Goal: Task Accomplishment & Management: Manage account settings

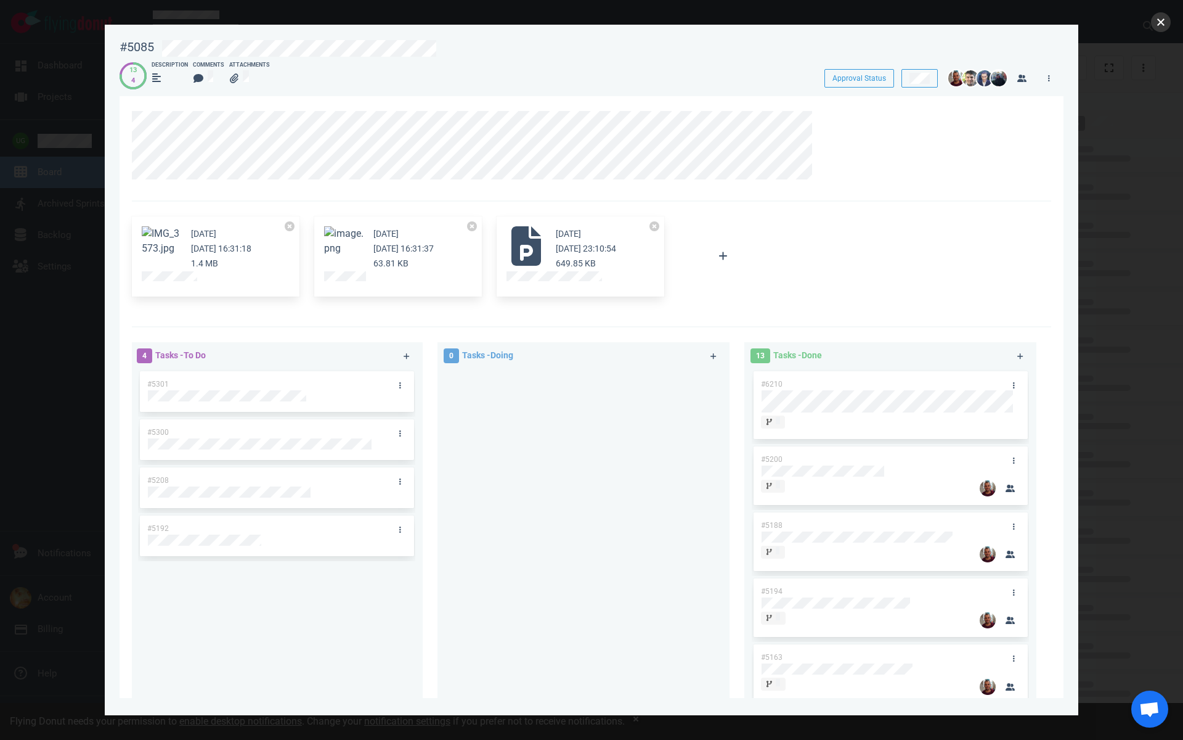
click at [1165, 23] on button "close" at bounding box center [1161, 22] width 20 height 20
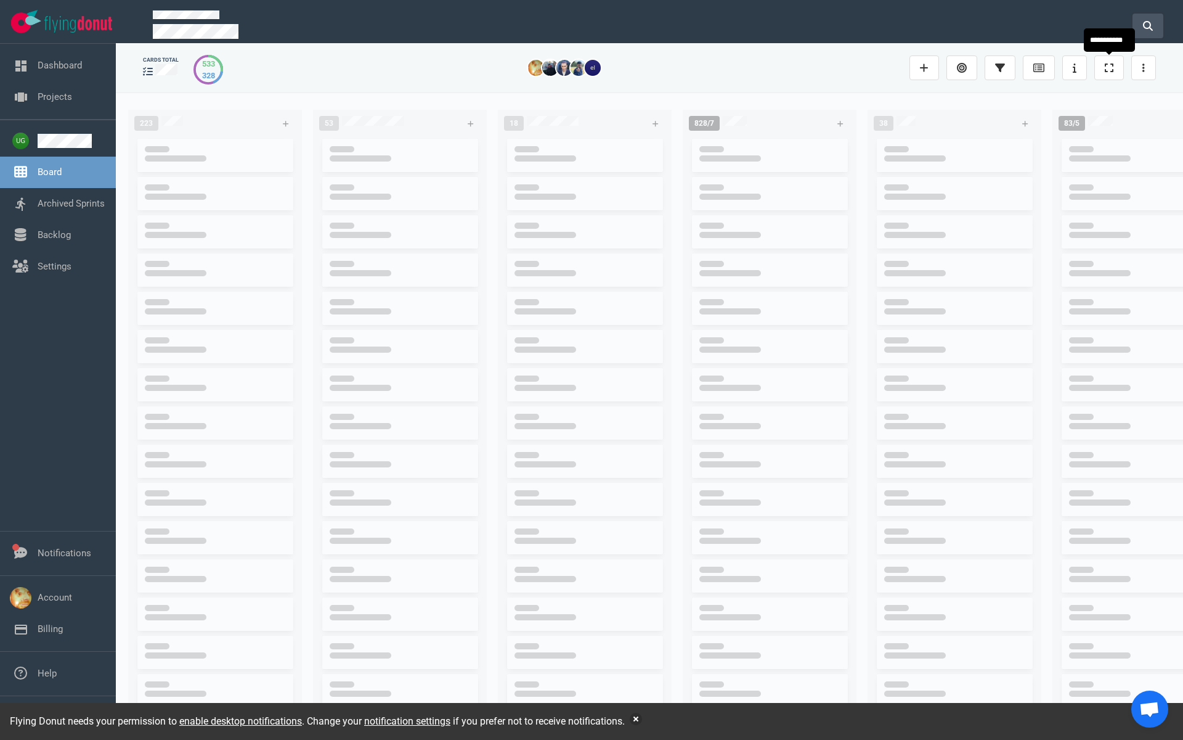
click at [1145, 21] on icon at bounding box center [1148, 26] width 10 height 10
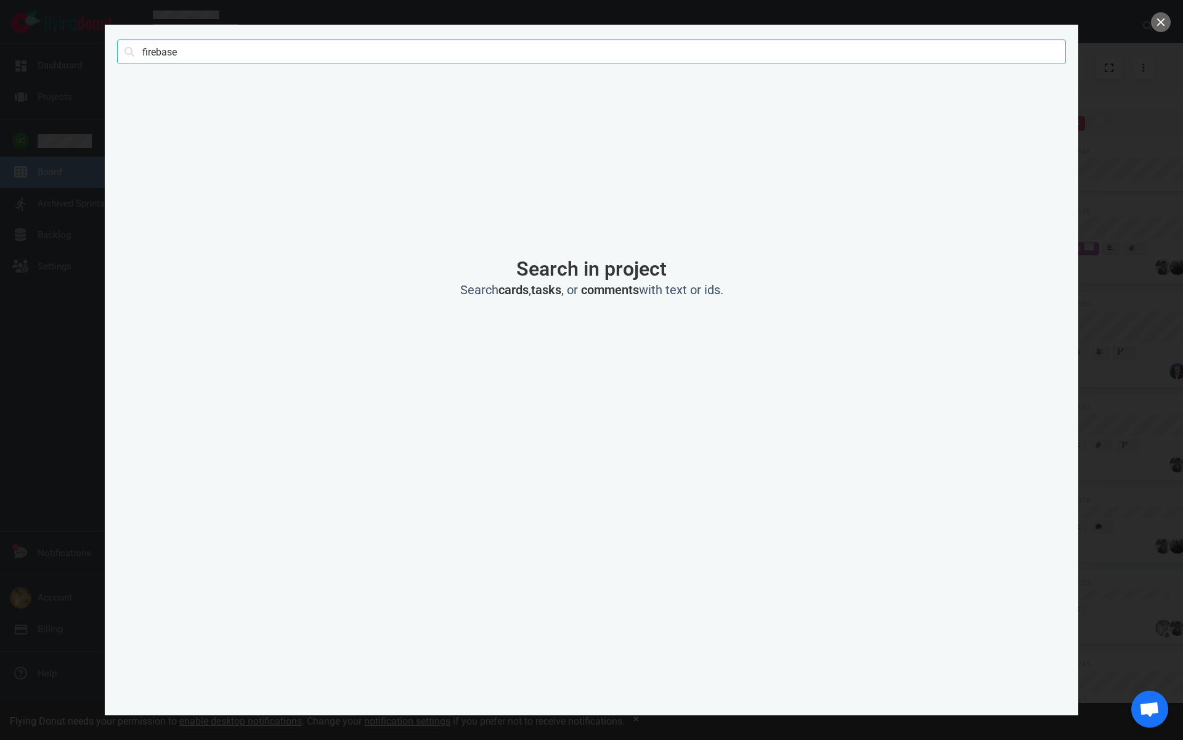
type input "firebase"
click button "Search" at bounding box center [0, 0] width 0 height 0
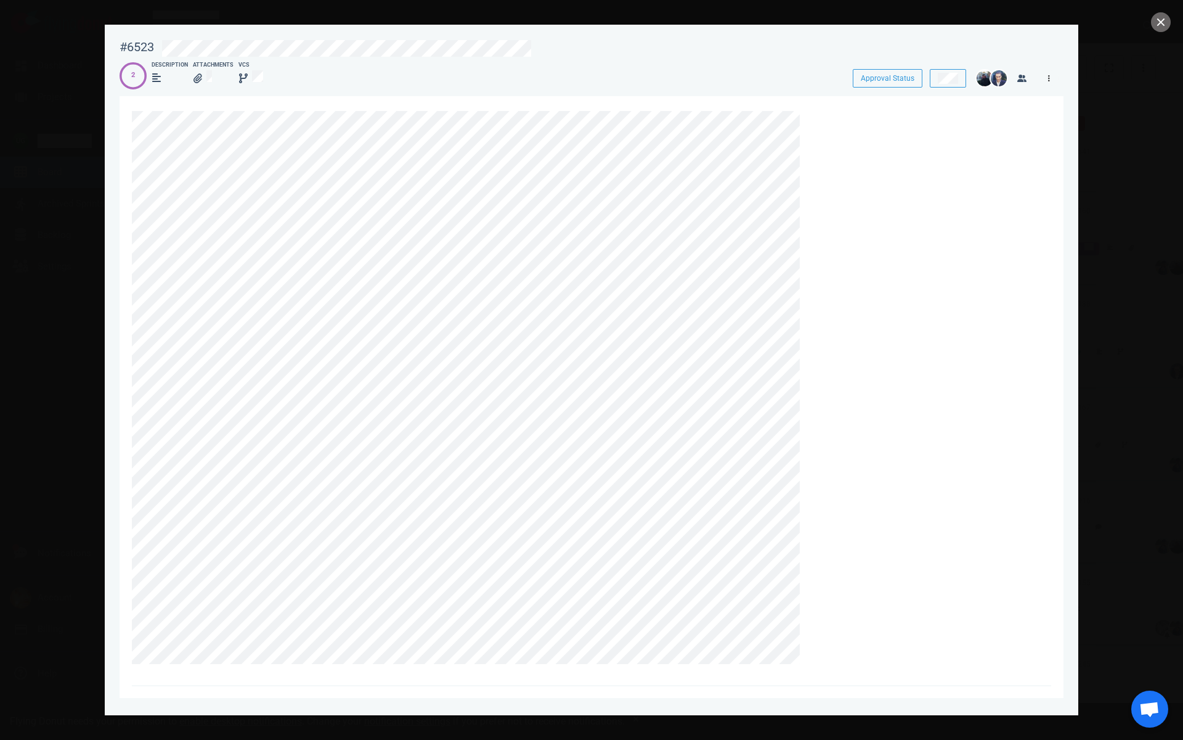
click at [1047, 78] on link at bounding box center [1049, 77] width 20 height 15
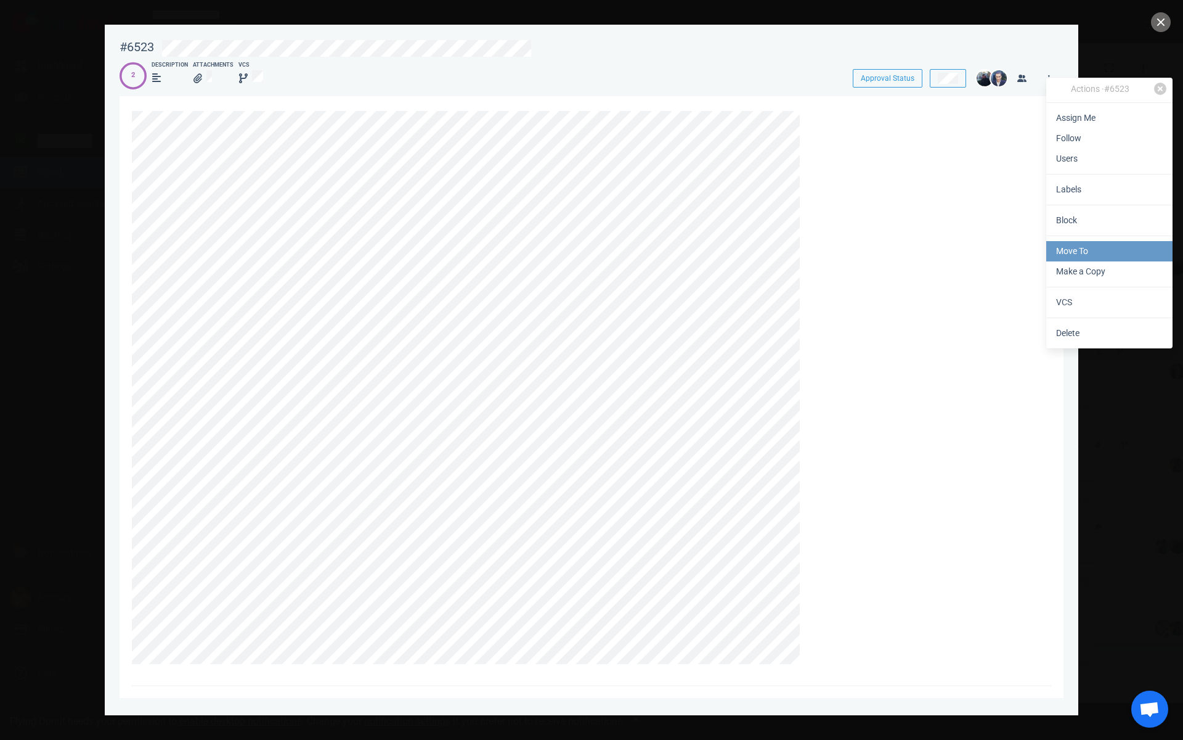
click at [1079, 256] on link "Move To" at bounding box center [1110, 251] width 126 height 20
select select "sprint"
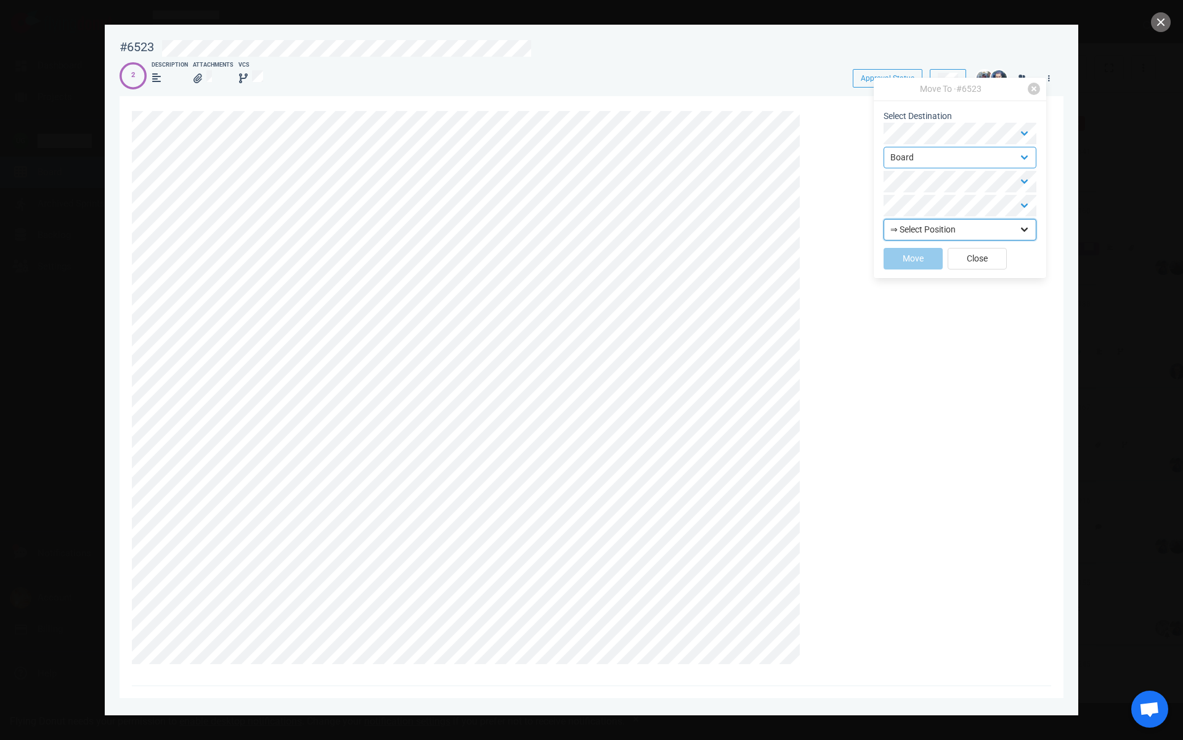
click at [918, 227] on select "⇒ Select Position Top Bottom" at bounding box center [960, 230] width 153 height 22
select select "top"
click at [884, 219] on select "⇒ Select Position Top Bottom" at bounding box center [960, 230] width 153 height 22
click at [911, 261] on button "Move" at bounding box center [913, 259] width 59 height 22
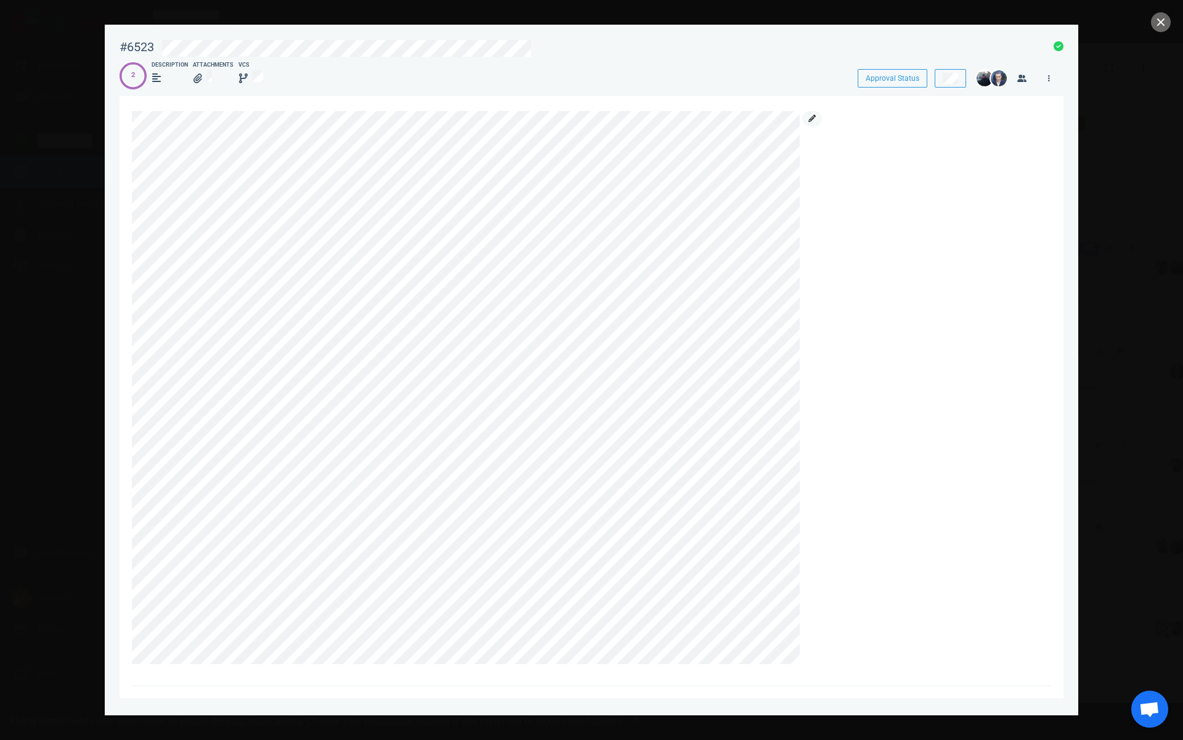
click at [812, 120] on icon at bounding box center [812, 118] width 7 height 7
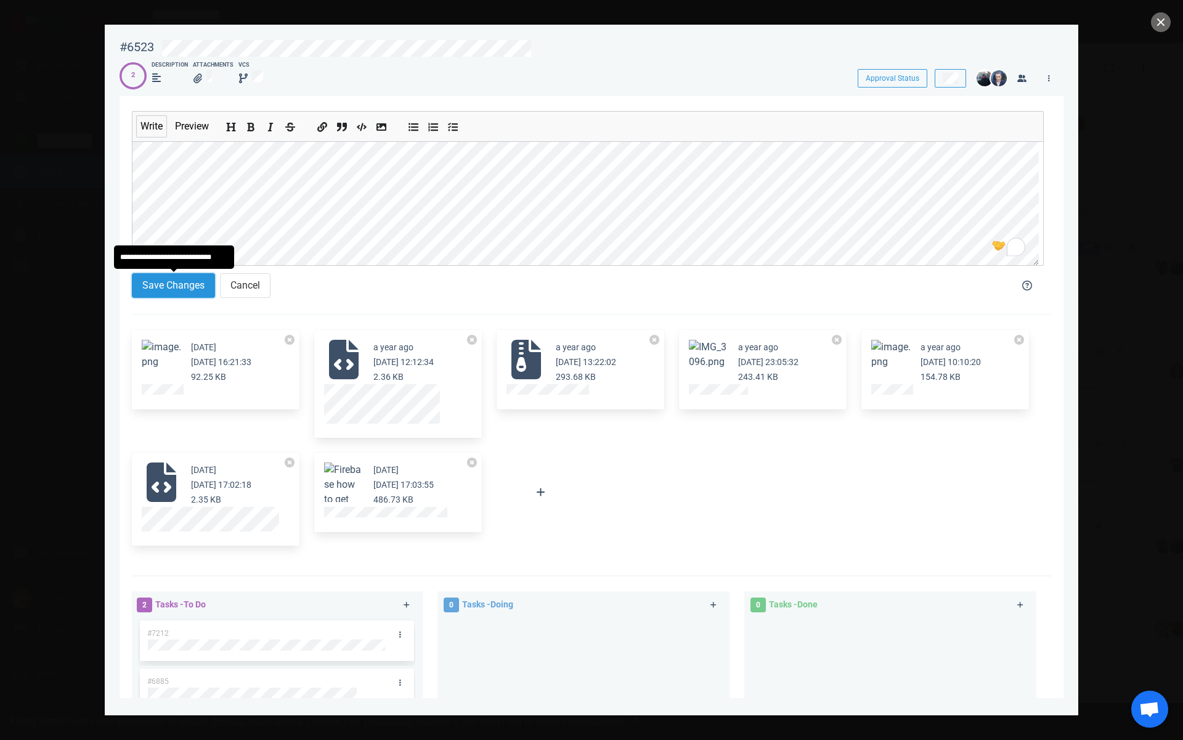
click at [169, 281] on button "Save Changes" at bounding box center [173, 285] width 83 height 25
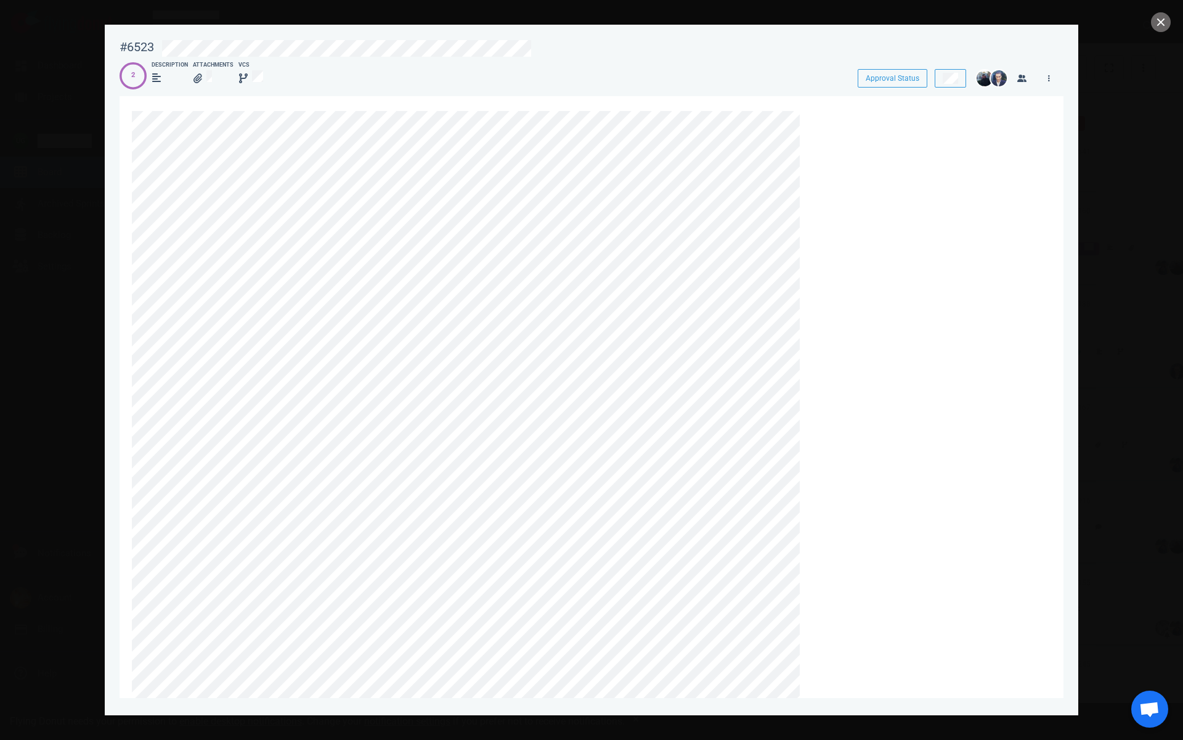
scroll to position [651, 0]
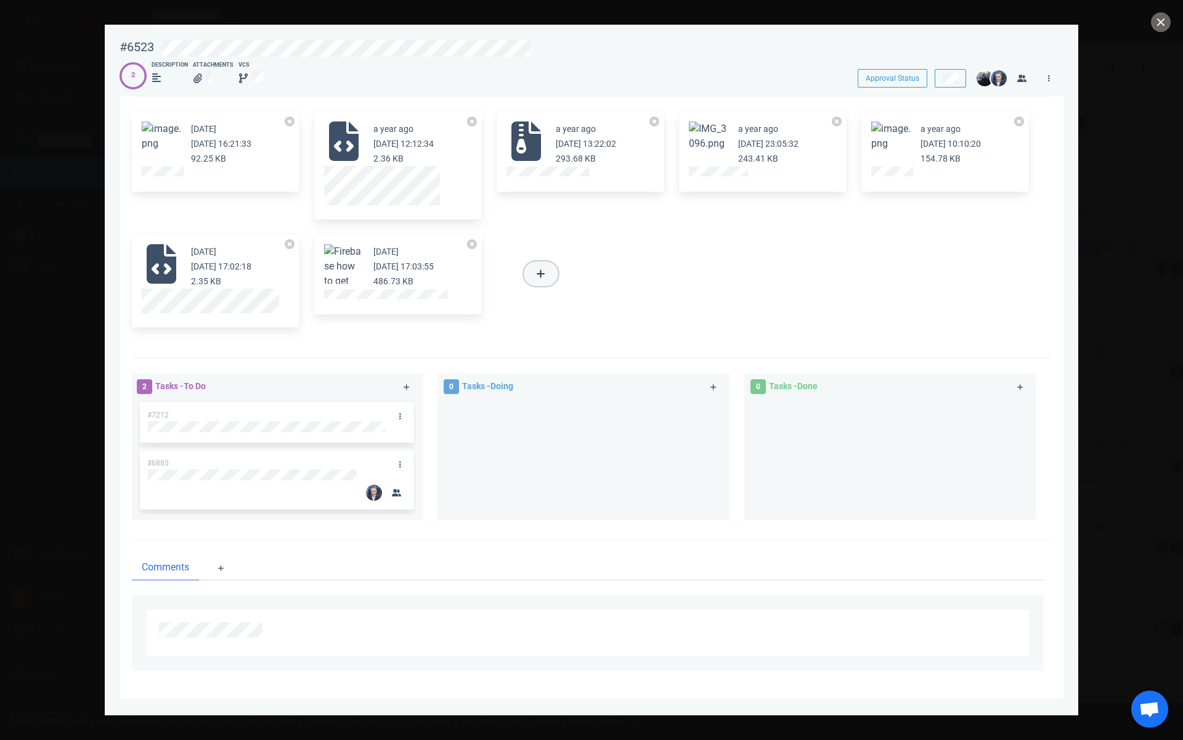
click at [544, 267] on button at bounding box center [541, 273] width 35 height 25
click at [575, 304] on link "Computer" at bounding box center [603, 308] width 118 height 20
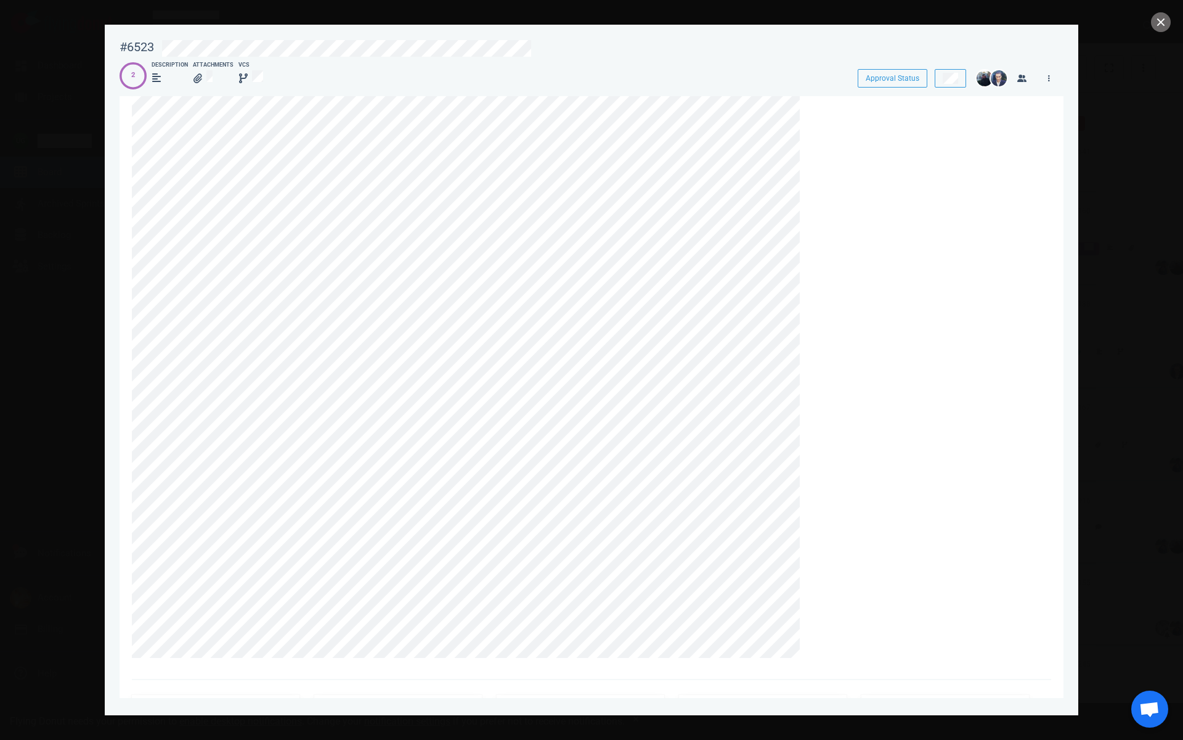
scroll to position [0, 0]
click at [810, 122] on link at bounding box center [812, 118] width 20 height 15
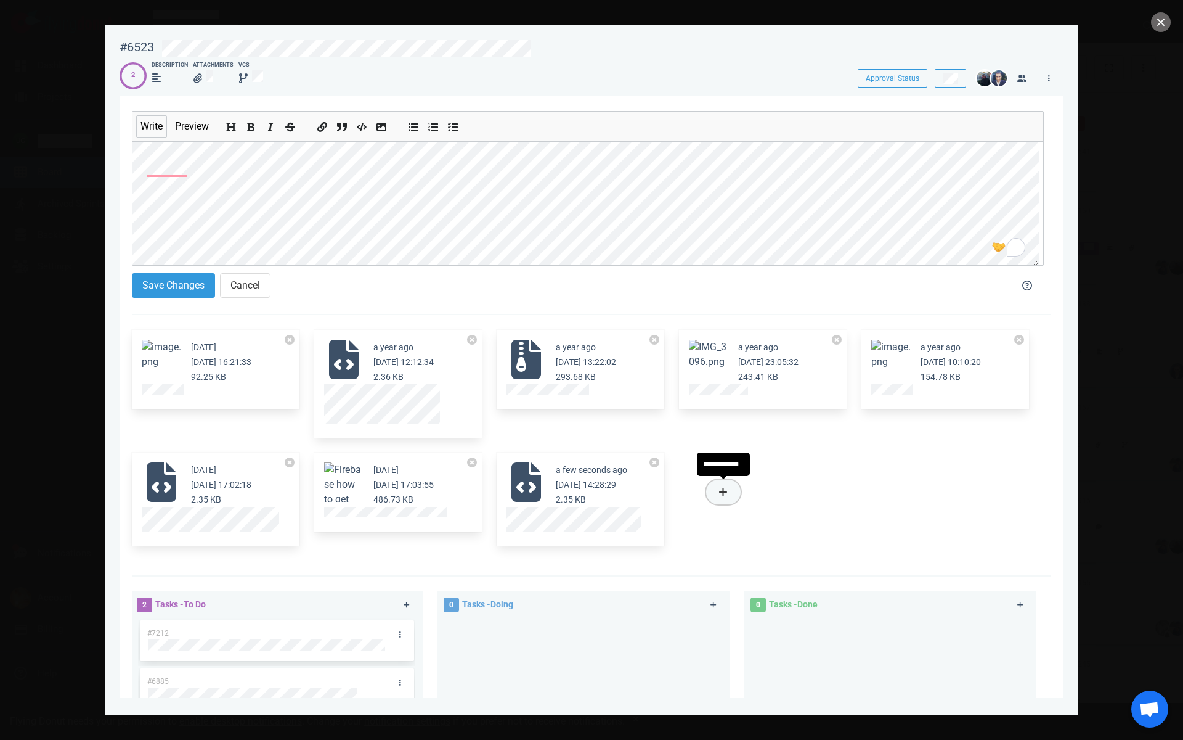
click at [726, 491] on icon at bounding box center [723, 492] width 8 height 8
click at [759, 534] on link "Computer" at bounding box center [785, 531] width 118 height 20
click at [902, 488] on icon at bounding box center [906, 492] width 9 height 10
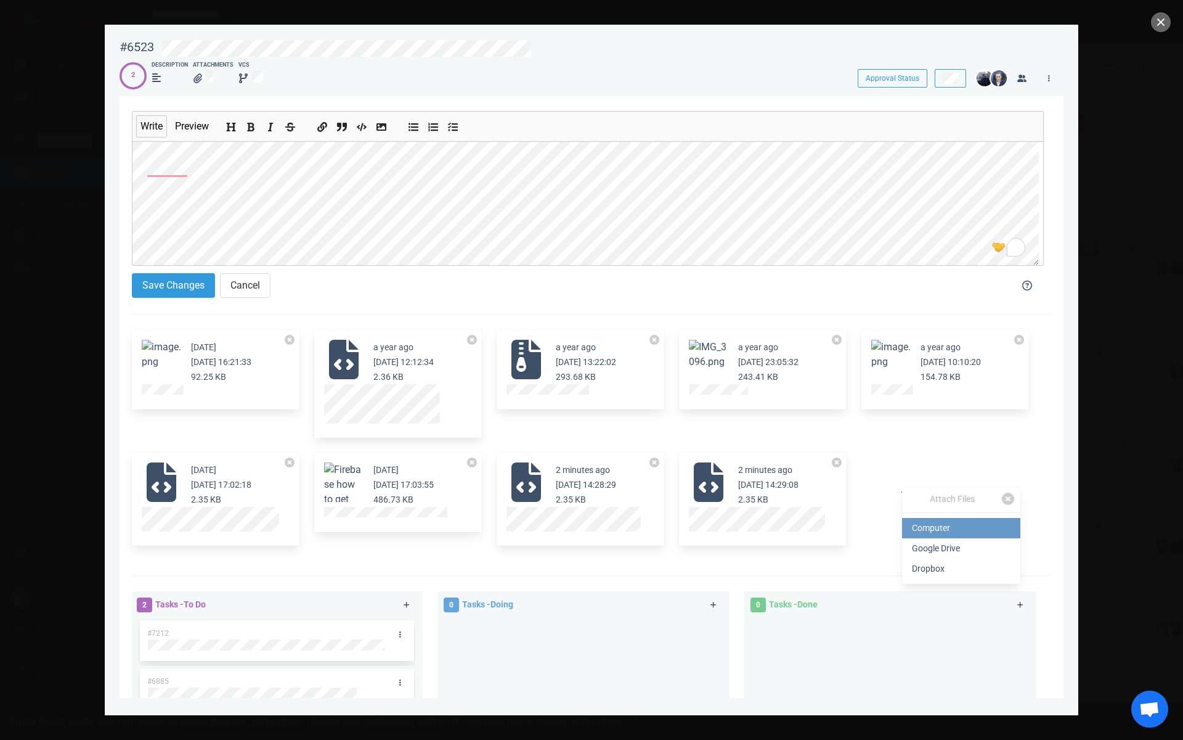
click at [931, 523] on link "Computer" at bounding box center [961, 528] width 118 height 20
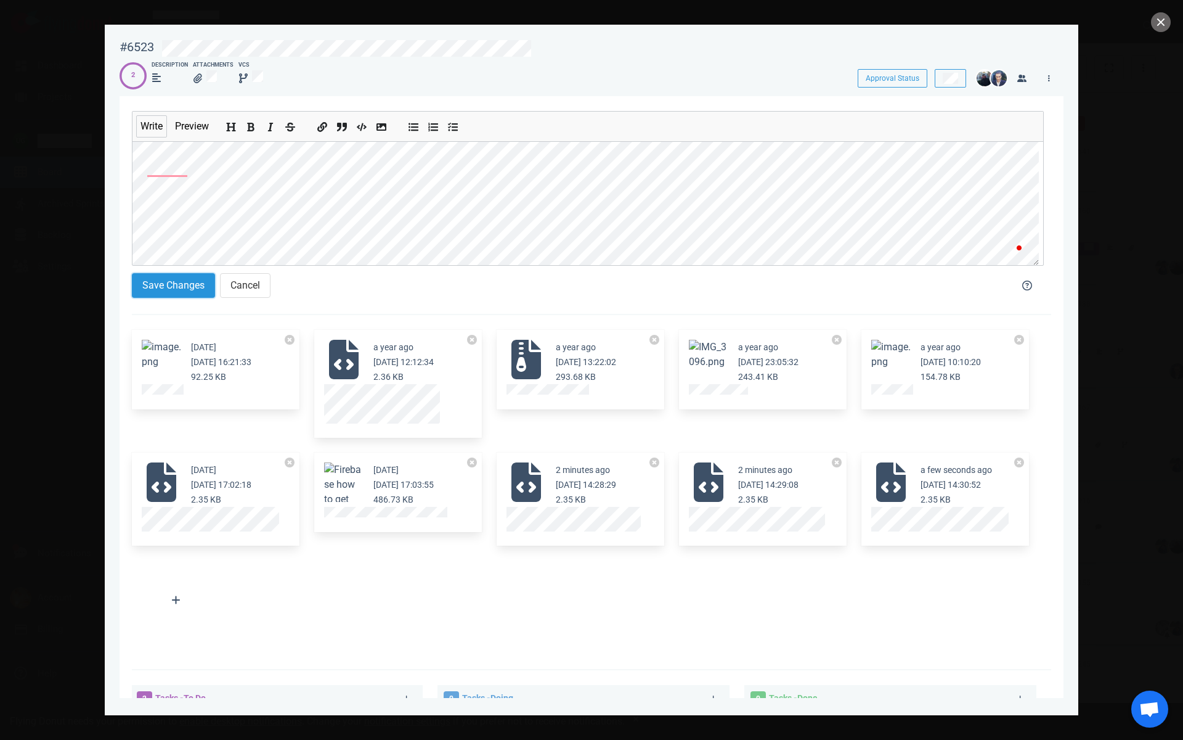
click at [160, 288] on button "Save Changes" at bounding box center [173, 285] width 83 height 25
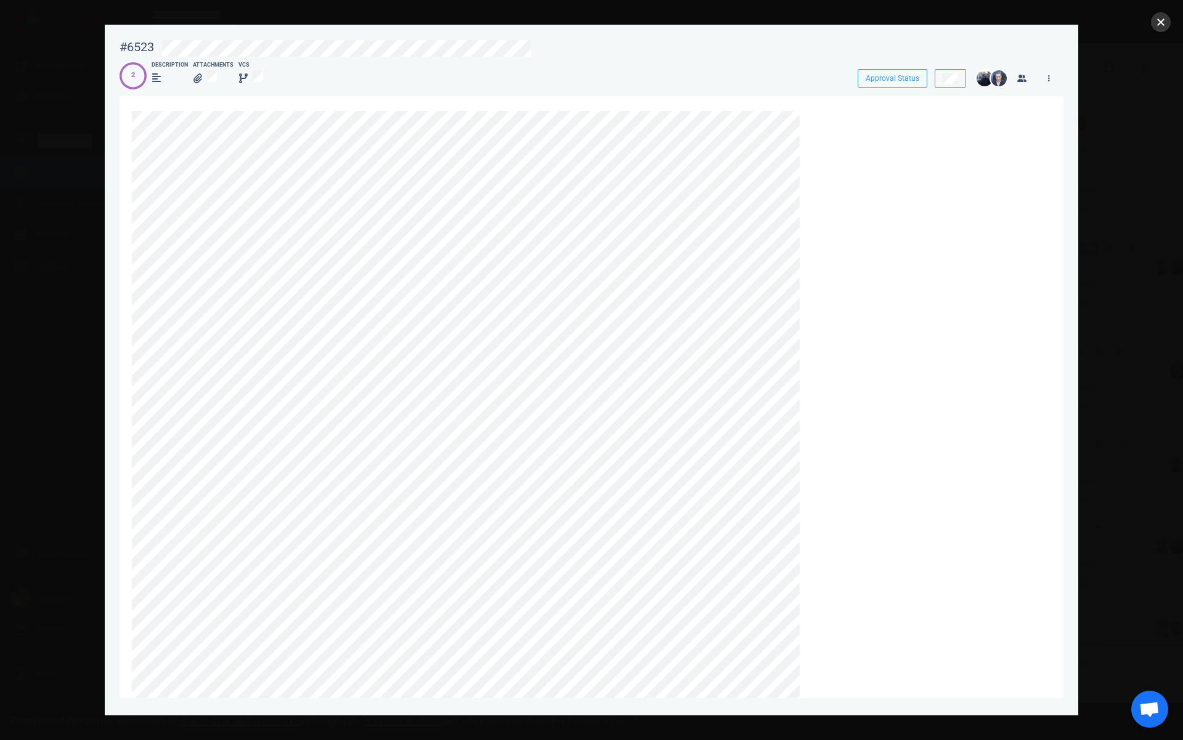
click at [1162, 22] on button "close" at bounding box center [1161, 22] width 20 height 20
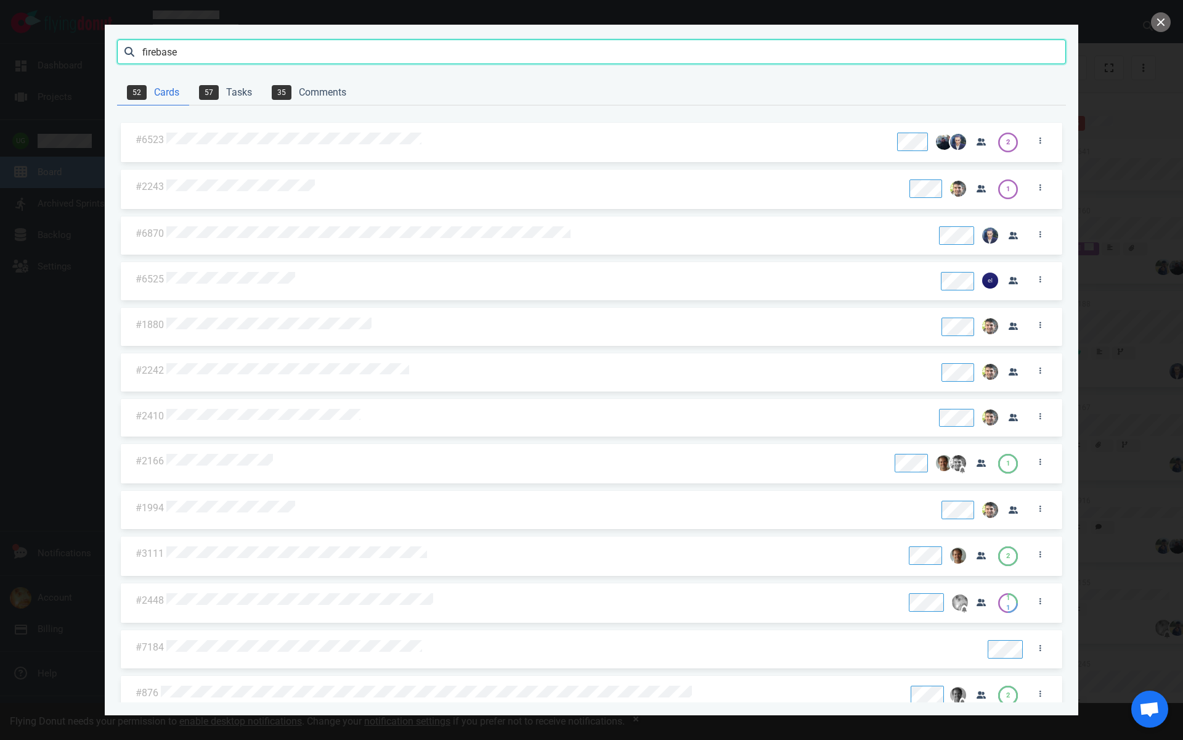
click at [325, 49] on input "firebase" at bounding box center [591, 51] width 949 height 25
type input "regency"
click button "Search" at bounding box center [0, 0] width 0 height 0
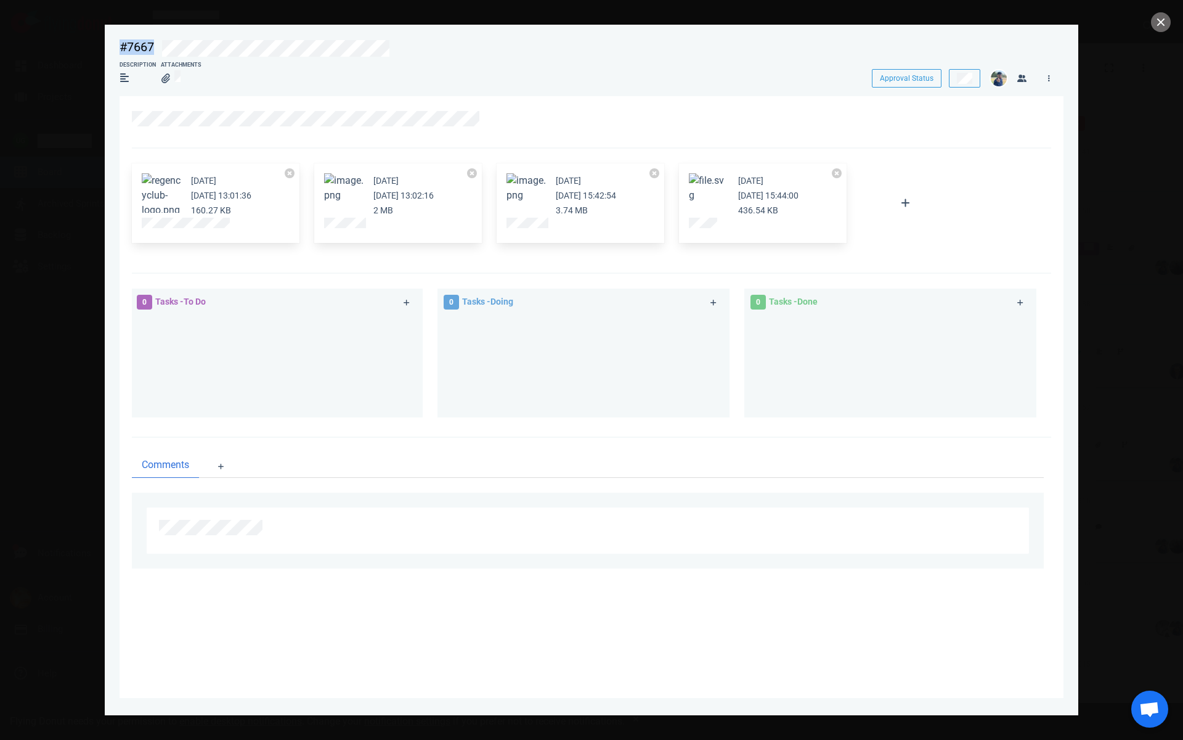
drag, startPoint x: 412, startPoint y: 46, endPoint x: 108, endPoint y: 26, distance: 304.5
click at [108, 26] on section "#7667 Approval Status Description Attachments Approval Status [DATE] [DATE] 13:…" at bounding box center [592, 365] width 974 height 680
click at [714, 194] on button "Zoom image" at bounding box center [708, 188] width 39 height 30
click at [492, 118] on icon at bounding box center [491, 118] width 7 height 7
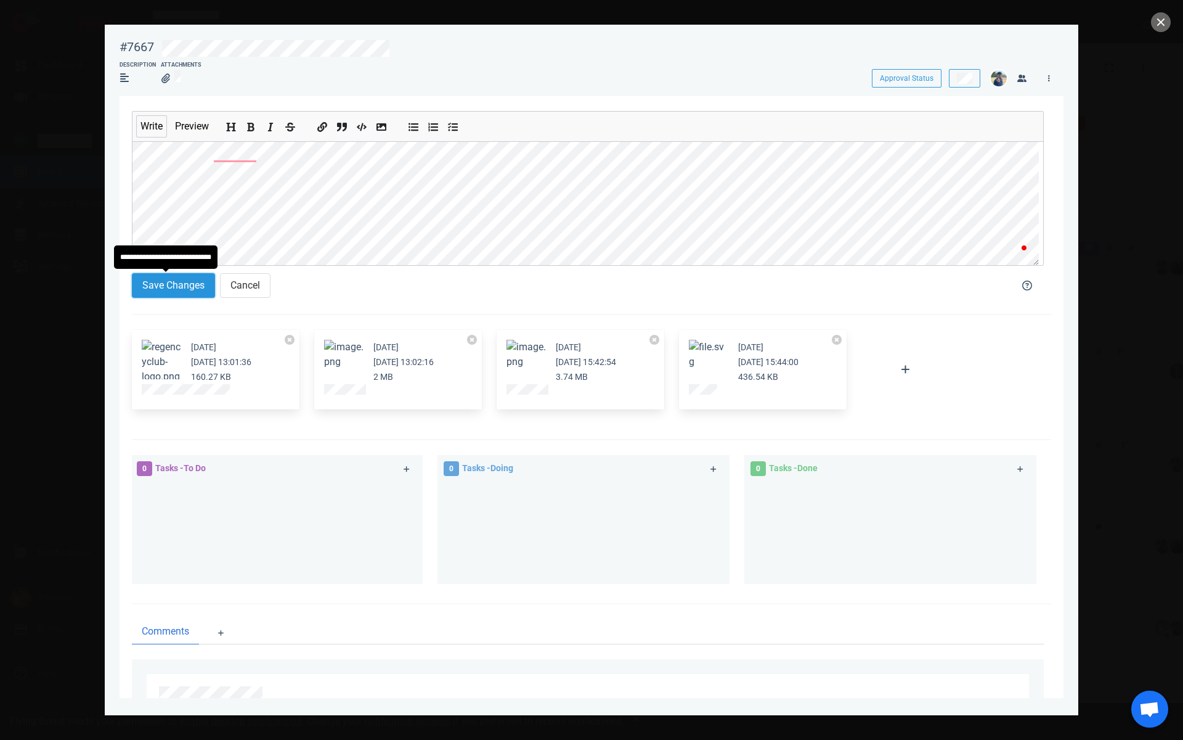
click at [192, 288] on button "Save Changes" at bounding box center [173, 285] width 83 height 25
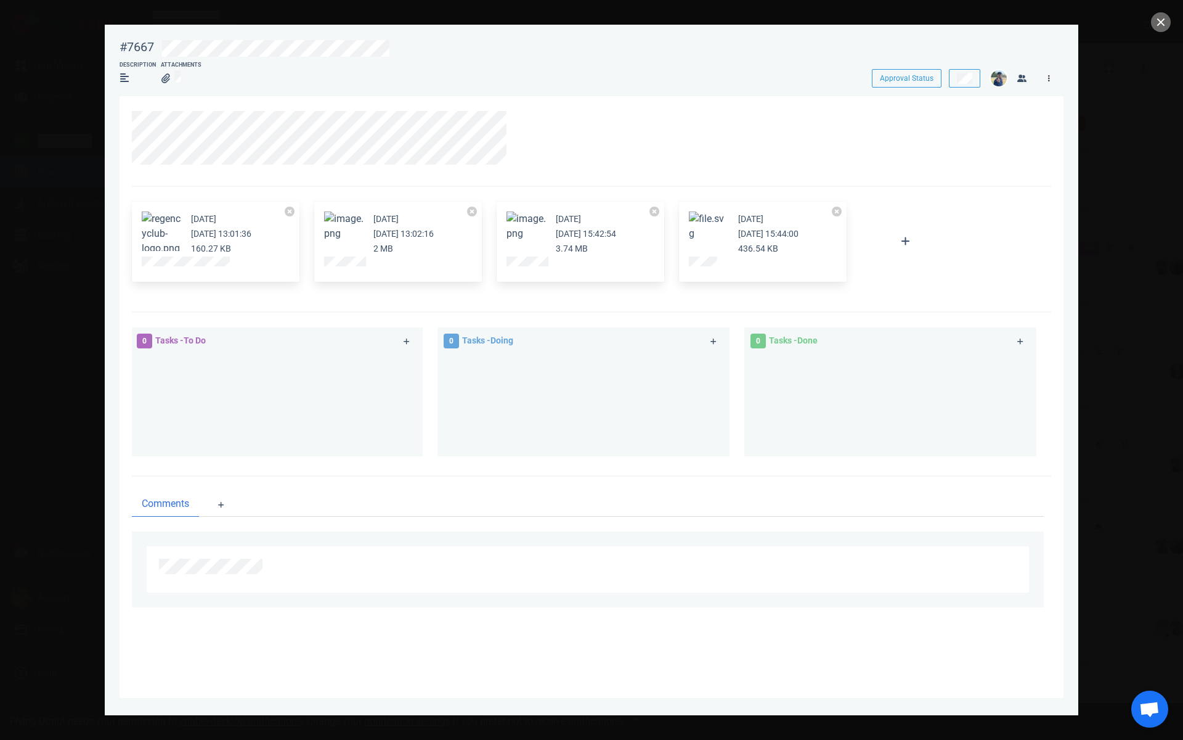
click at [1051, 82] on link at bounding box center [1049, 77] width 20 height 15
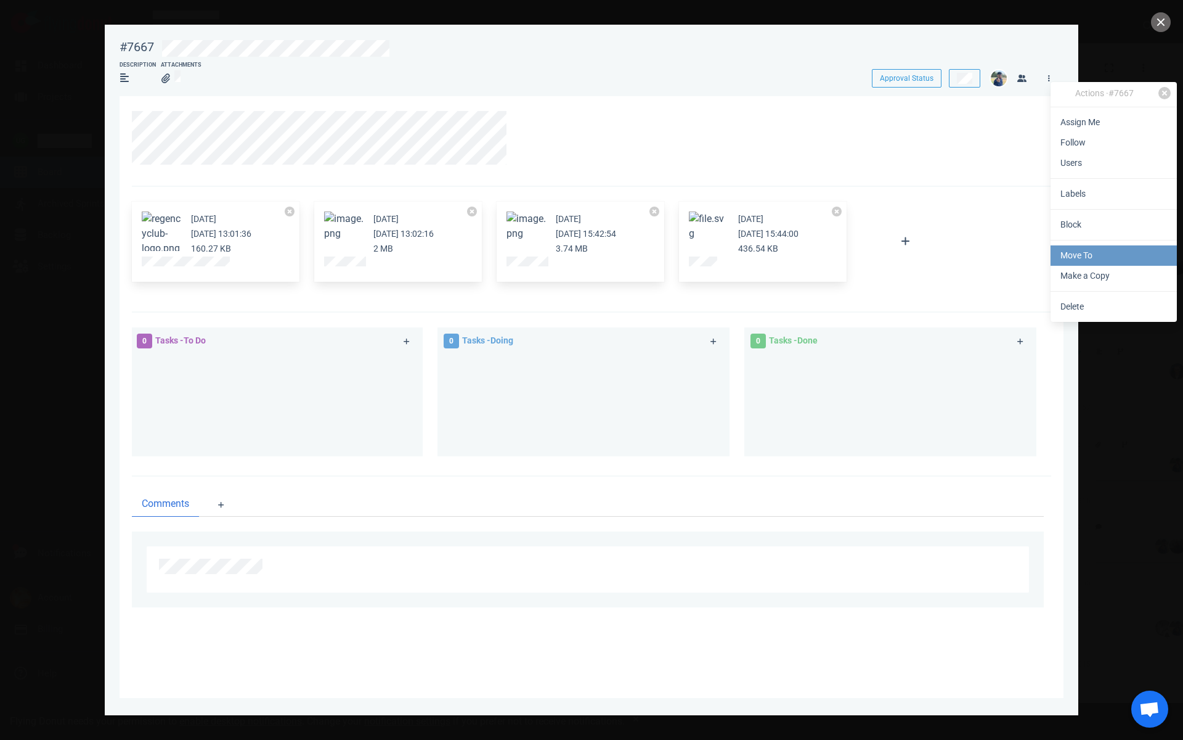
click at [1082, 264] on link "Move To" at bounding box center [1114, 255] width 126 height 20
select select "sprint"
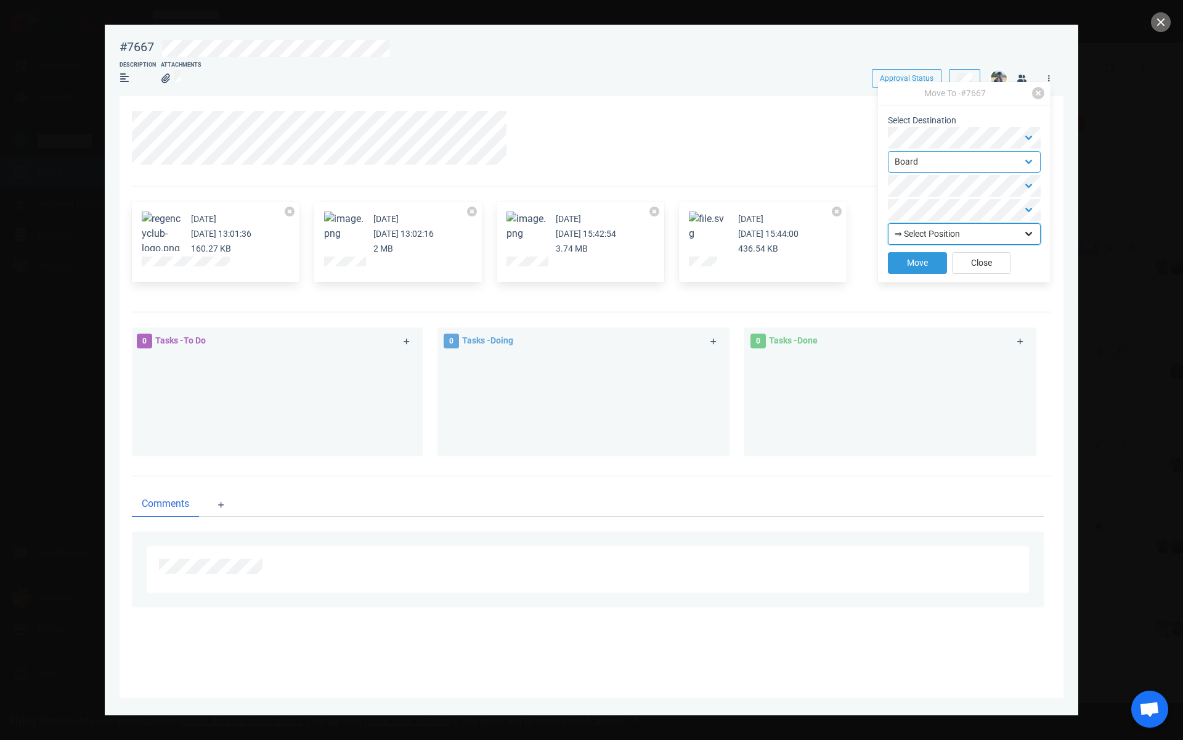
click at [974, 233] on select "⇒ Select Position Top Bottom" at bounding box center [964, 234] width 153 height 22
select select "top"
click at [888, 223] on select "⇒ Select Position Top Bottom" at bounding box center [964, 234] width 153 height 22
click at [913, 255] on button "Move" at bounding box center [917, 263] width 59 height 22
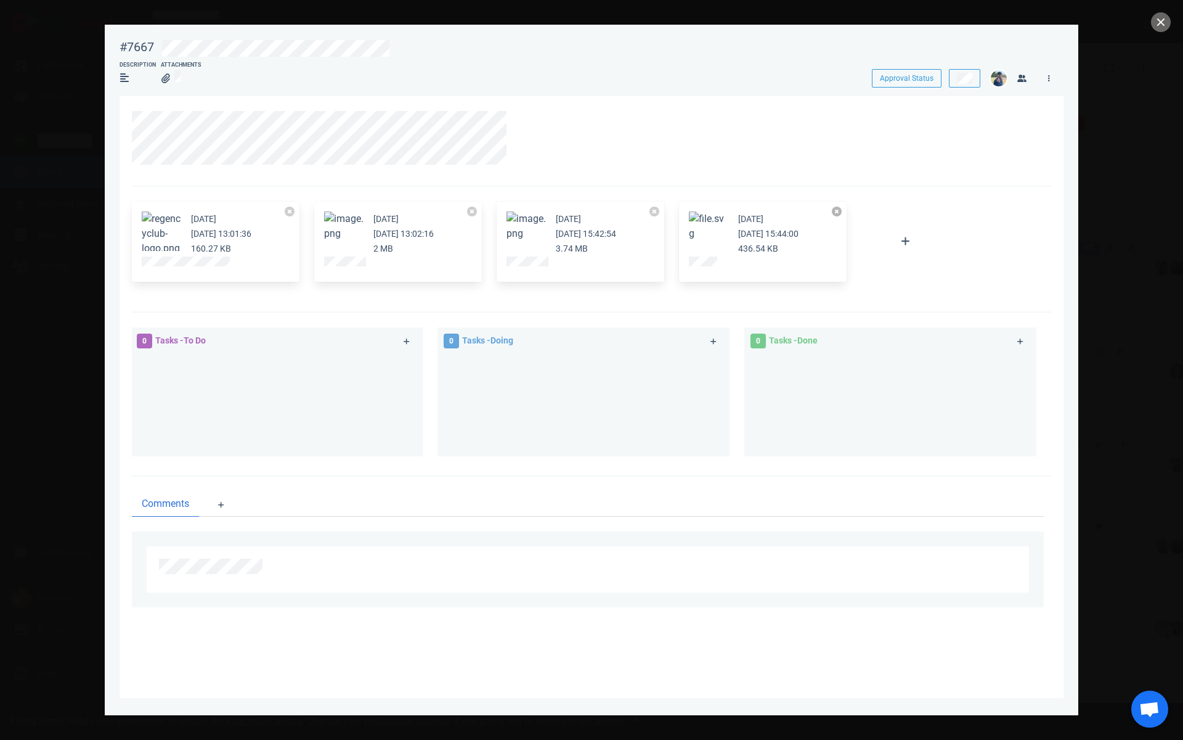
click at [841, 212] on button at bounding box center [837, 211] width 10 height 10
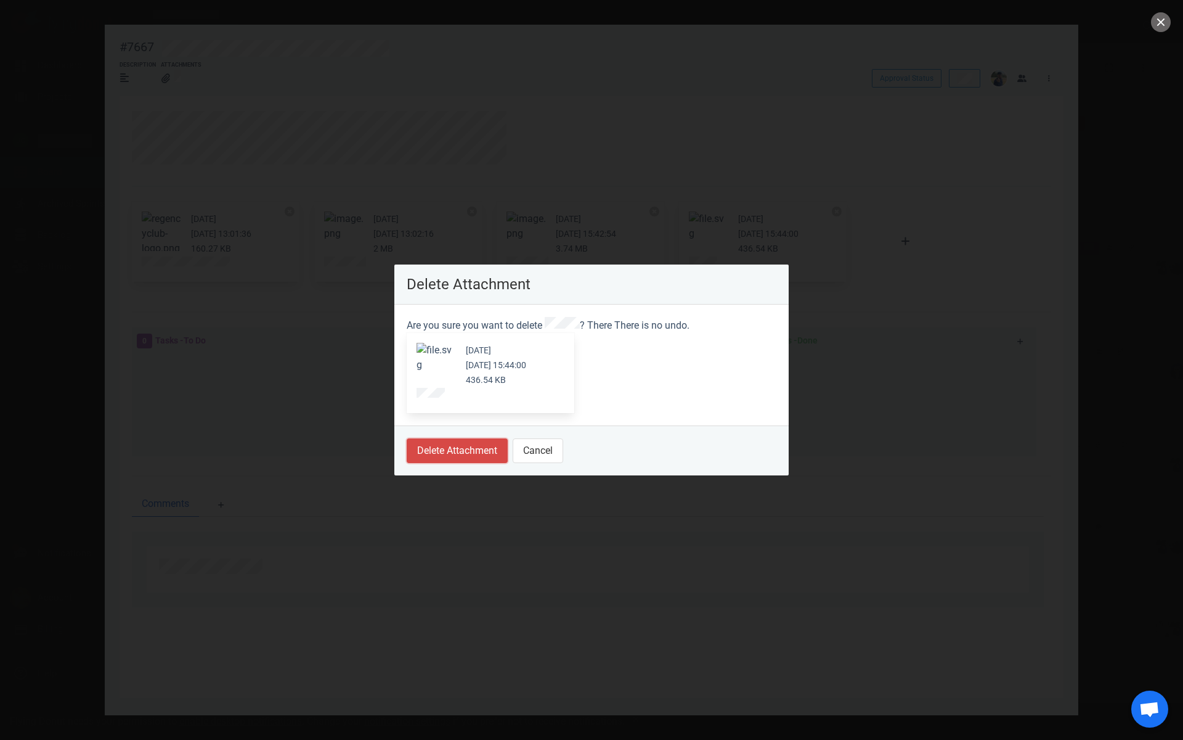
click at [484, 449] on button "Delete Attachment" at bounding box center [457, 450] width 101 height 25
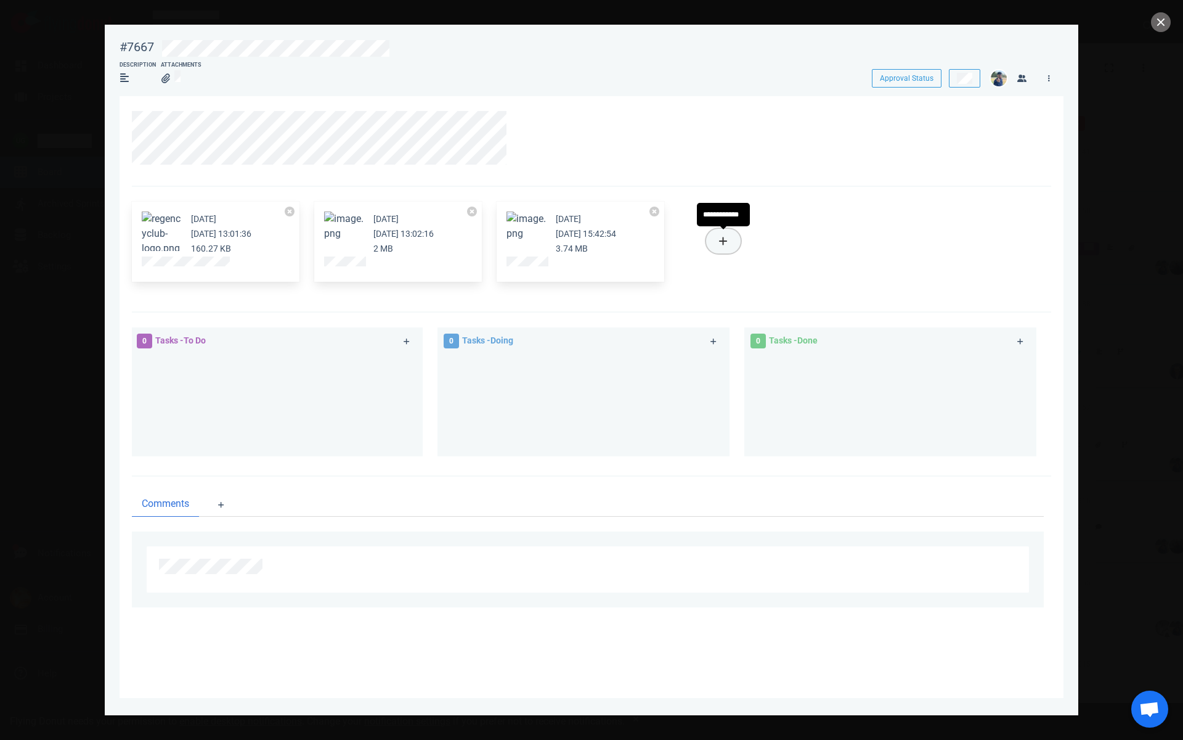
click at [725, 243] on icon at bounding box center [723, 241] width 9 height 10
click at [754, 285] on link "Computer" at bounding box center [784, 283] width 118 height 20
click at [902, 391] on div at bounding box center [890, 400] width 277 height 92
click at [974, 290] on div "[DATE] [DATE] 13:01:36 160.27 KB [DATE] [DATE] 13:02:16 2 MB [DATE] [DATE] 15:4…" at bounding box center [592, 250] width 920 height 126
click at [824, 139] on div at bounding box center [585, 138] width 906 height 54
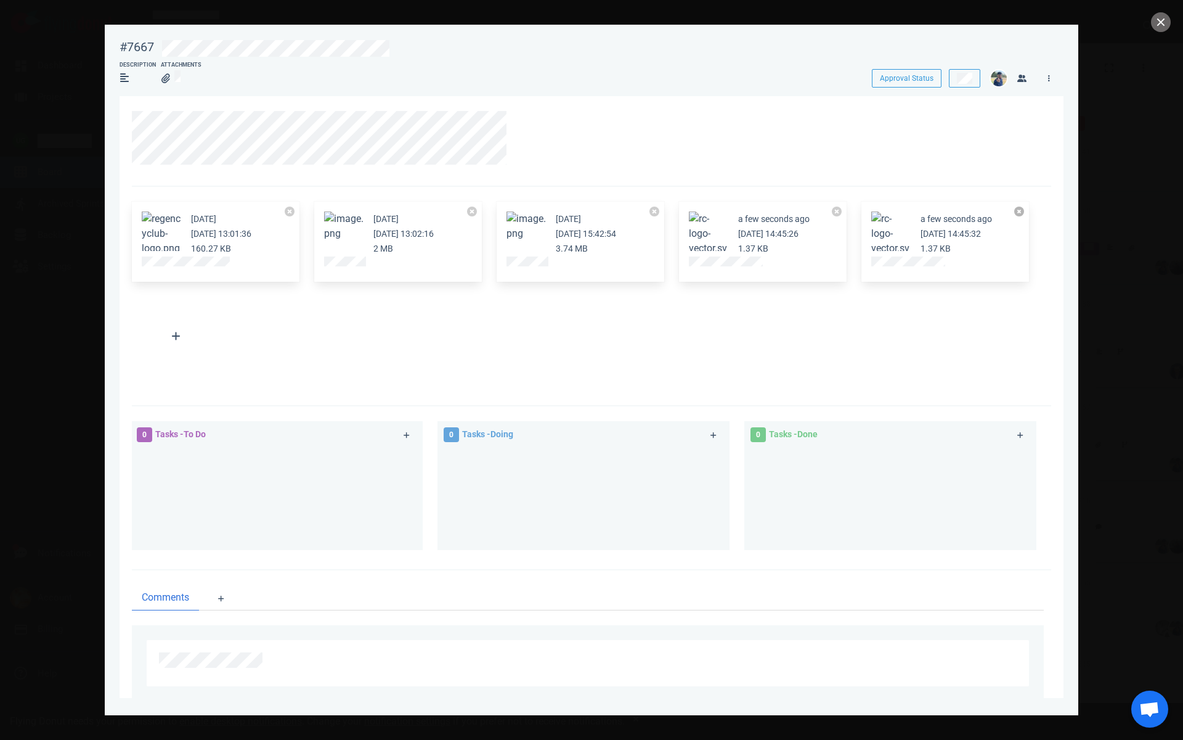
click at [1021, 212] on button at bounding box center [1019, 211] width 10 height 10
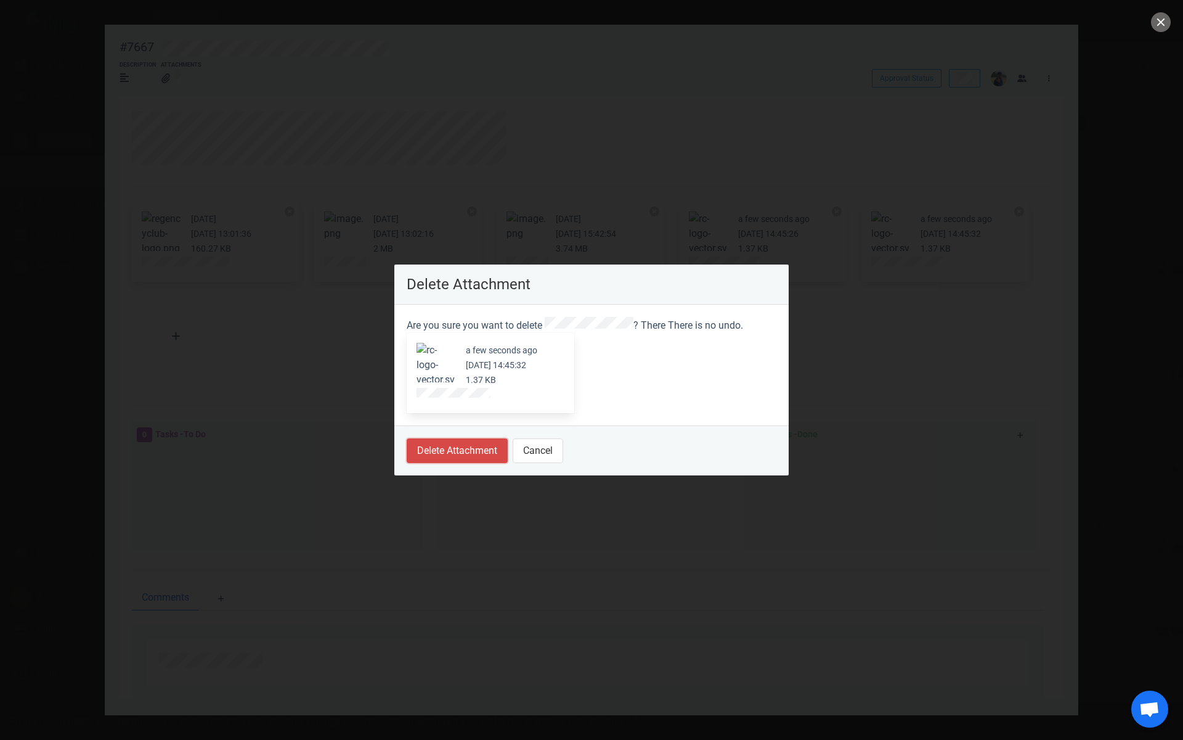
click at [458, 454] on button "Delete Attachment" at bounding box center [457, 450] width 101 height 25
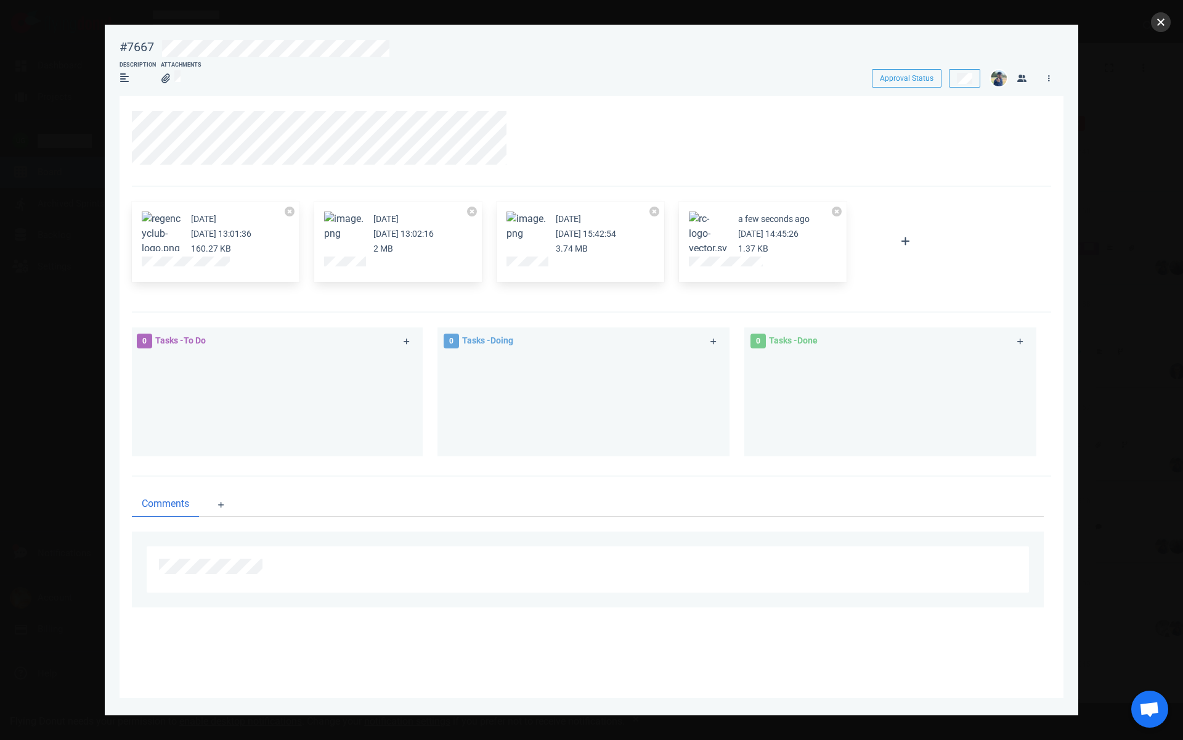
click at [1160, 23] on button "close" at bounding box center [1161, 22] width 20 height 20
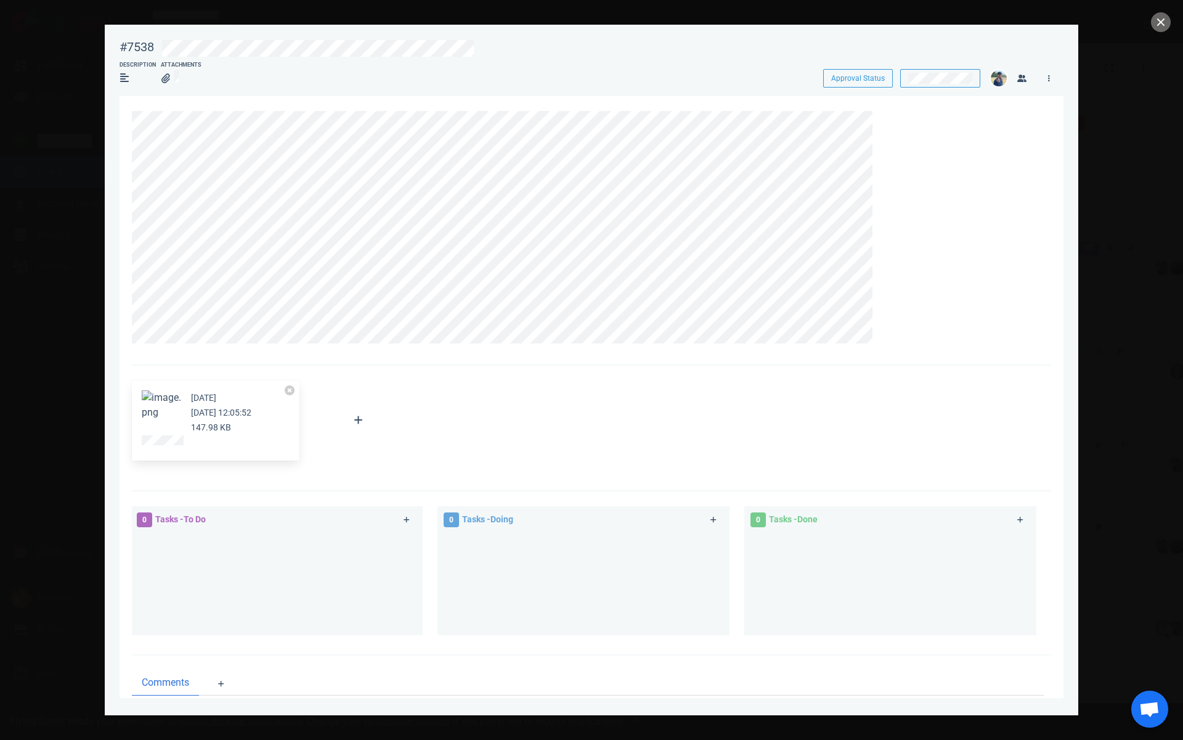
click at [118, 141] on section "#7538 Approval Status Description Attachments Approval Status [DATE] [DATE] 12:…" at bounding box center [592, 365] width 974 height 680
